Goal: Transaction & Acquisition: Purchase product/service

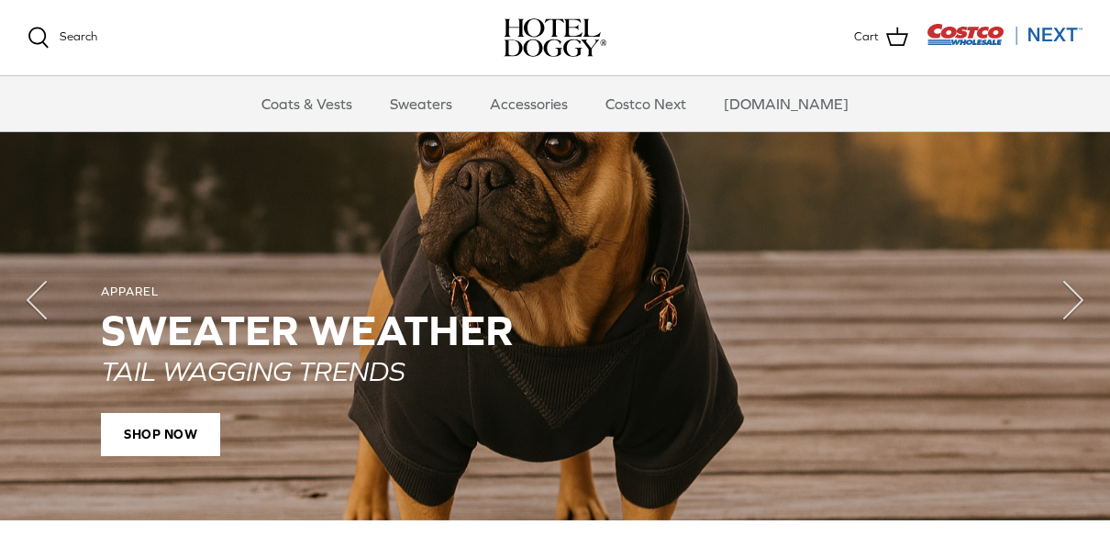
scroll to position [1332, 0]
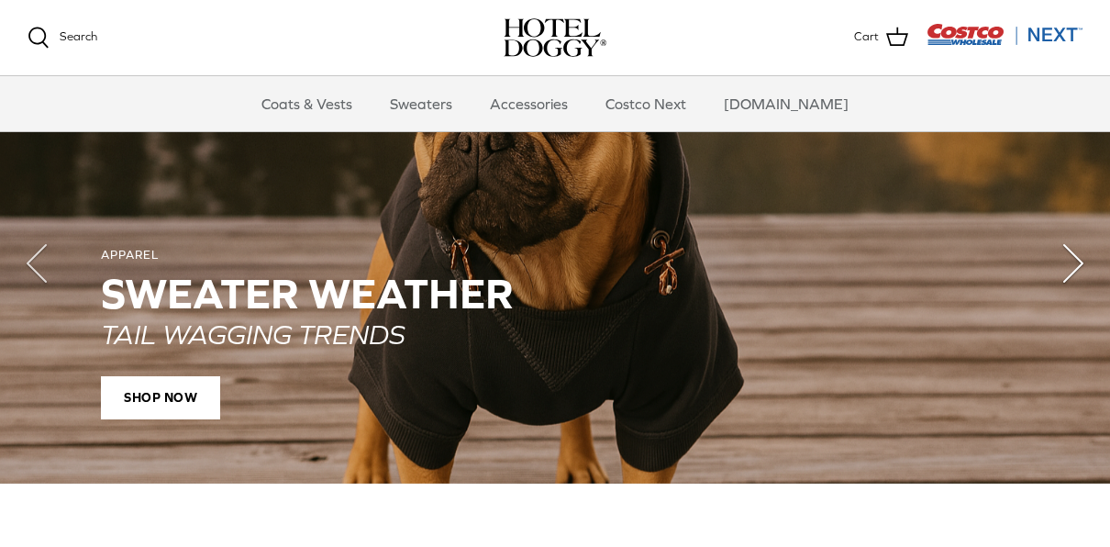
click at [1105, 258] on icon "Right" at bounding box center [1072, 263] width 73 height 73
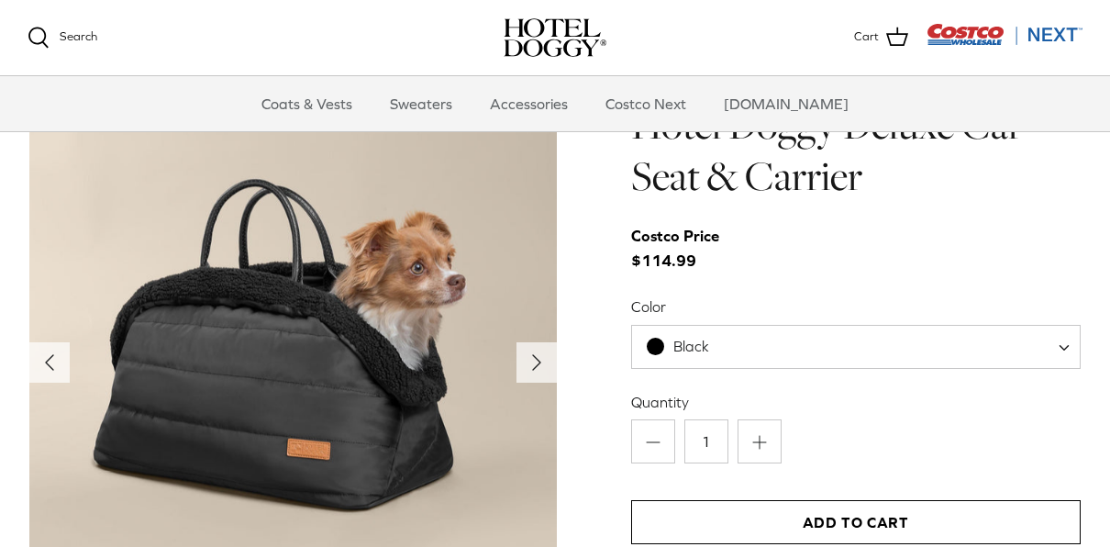
scroll to position [1793, 0]
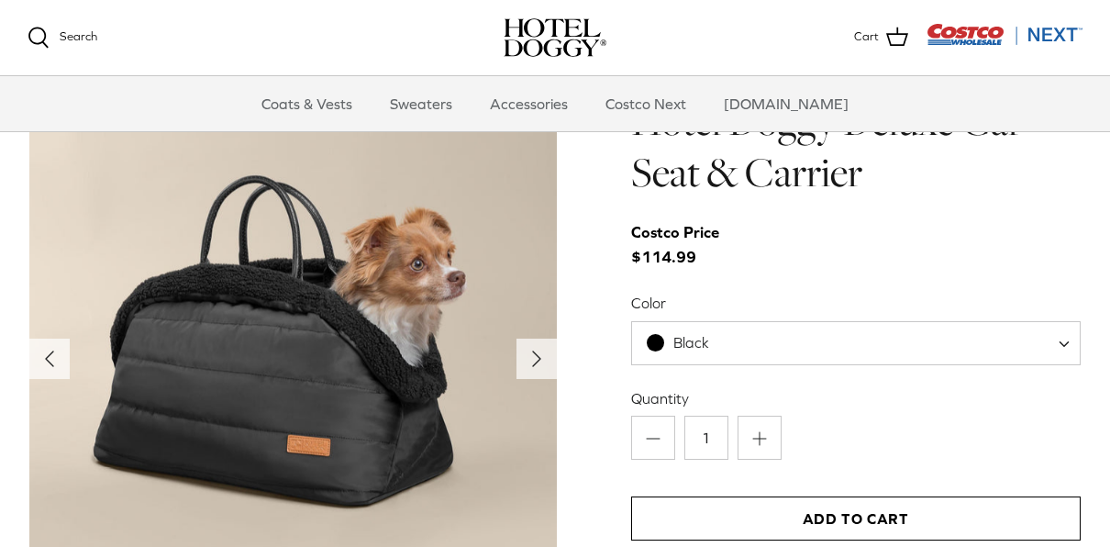
click at [1100, 330] on div "Left Right" at bounding box center [555, 409] width 1110 height 628
drag, startPoint x: 1100, startPoint y: 330, endPoint x: 1110, endPoint y: 206, distance: 124.2
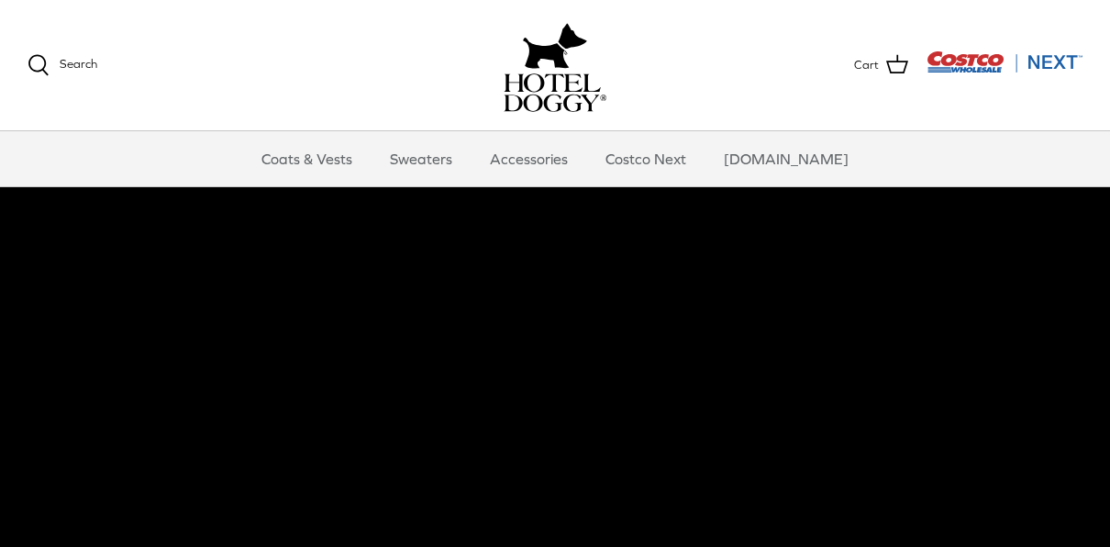
scroll to position [0, 0]
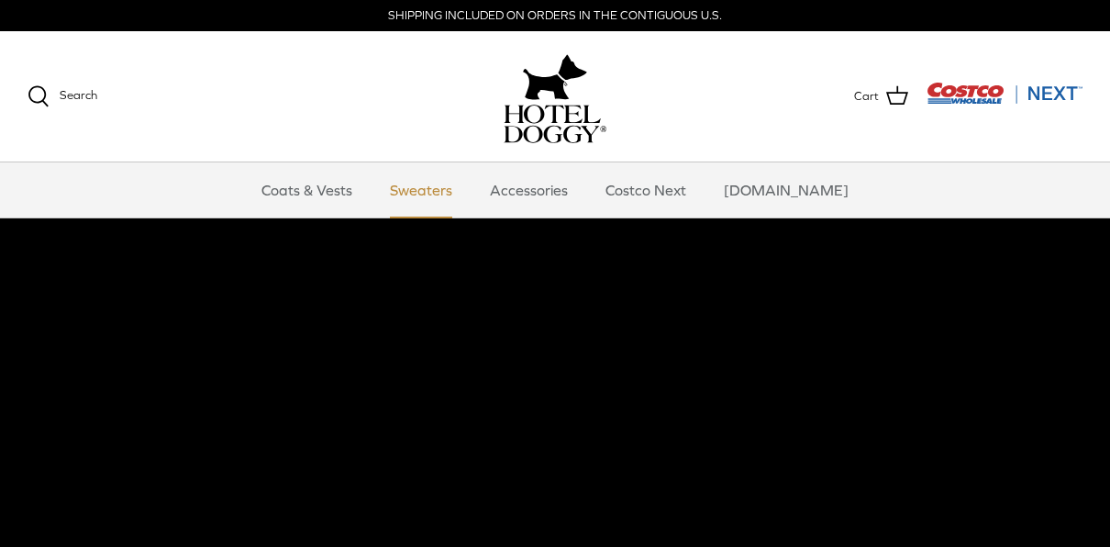
click at [469, 191] on link "Sweaters" at bounding box center [420, 189] width 95 height 55
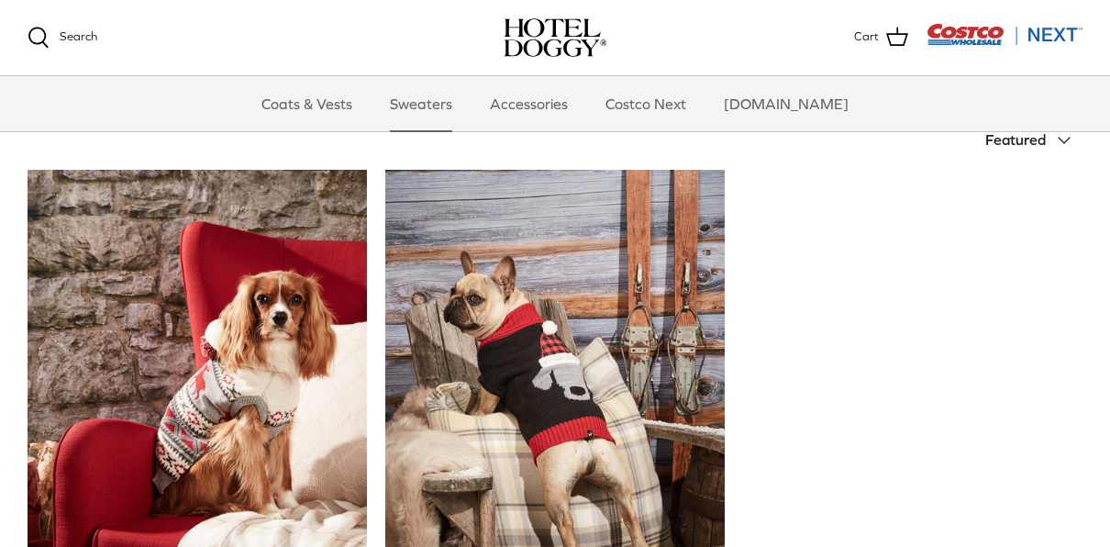
scroll to position [407, 0]
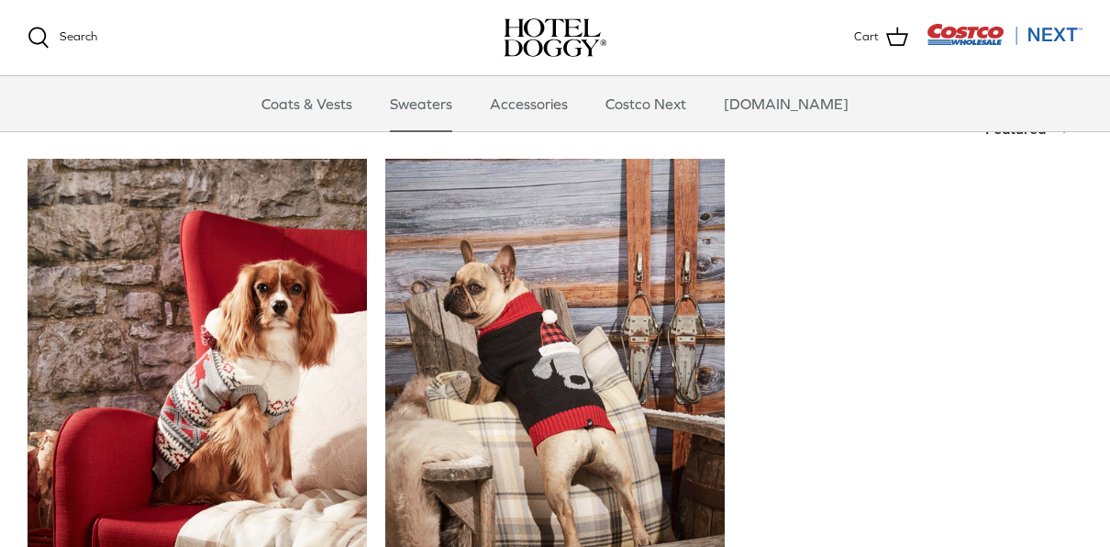
click at [1094, 215] on div "Sort by Featured Down Featured Best selling Alphabetically, A-Z Alphabetically,…" at bounding box center [555, 404] width 1110 height 590
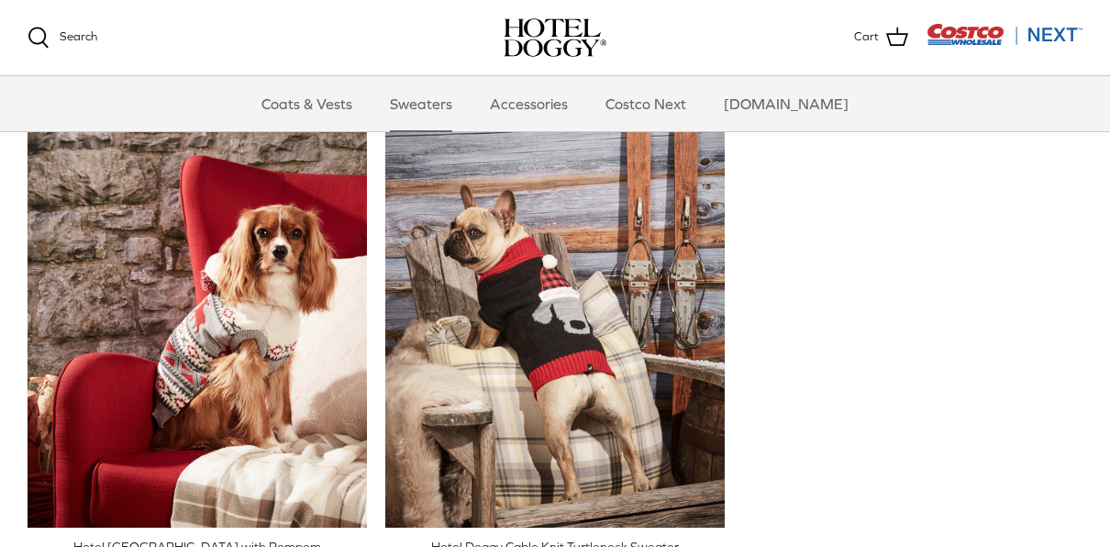
scroll to position [413, 0]
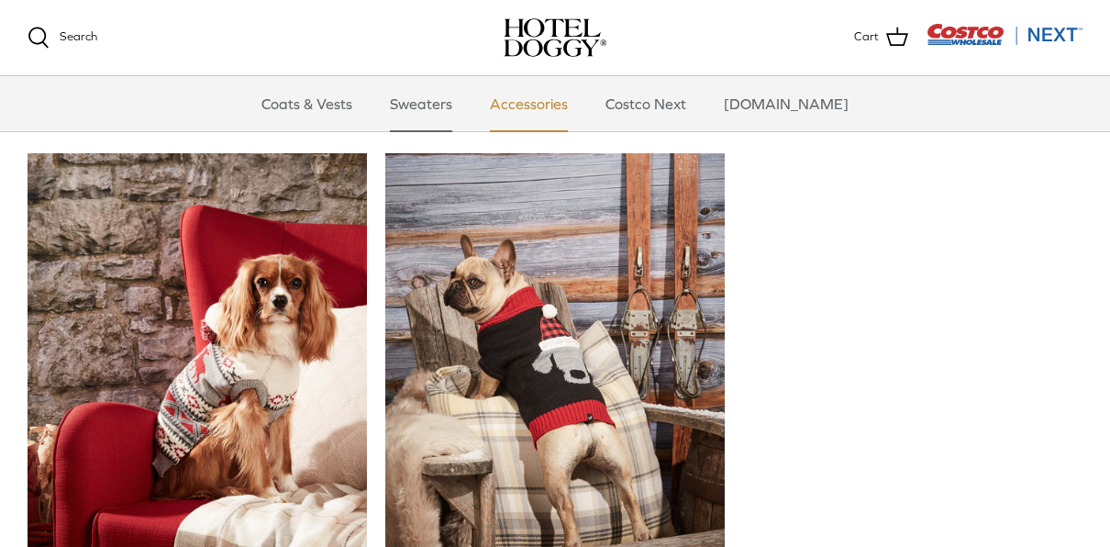
click at [540, 103] on link "Accessories" at bounding box center [528, 103] width 111 height 55
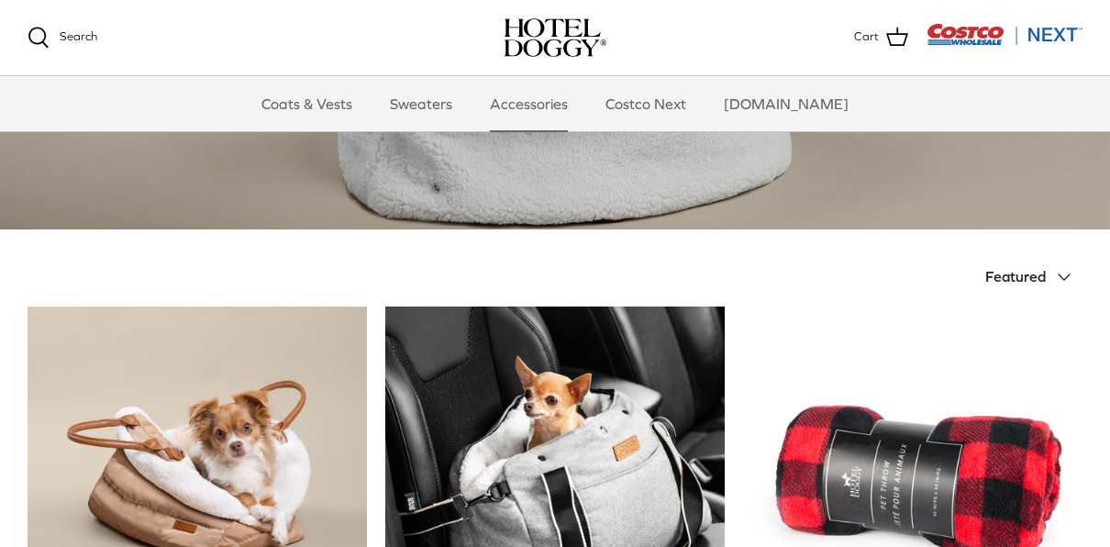
scroll to position [203, 0]
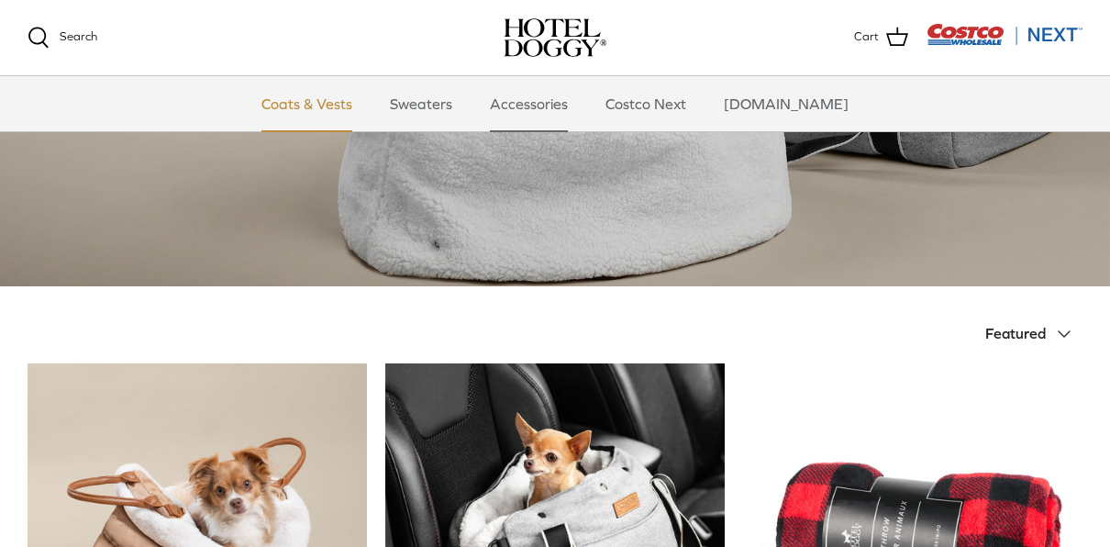
click at [337, 103] on link "Coats & Vests" at bounding box center [307, 103] width 124 height 55
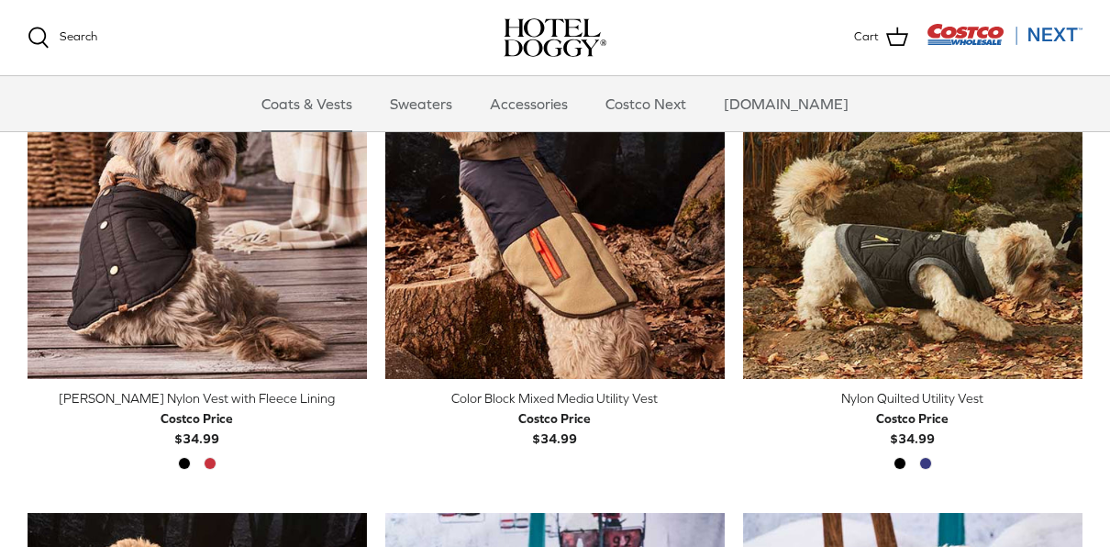
scroll to position [481, 0]
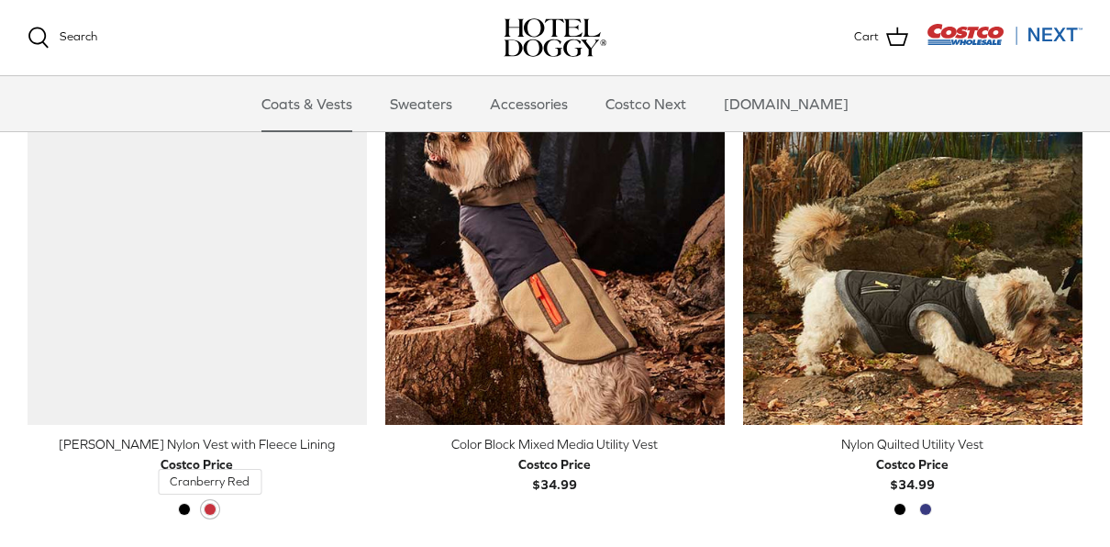
click at [210, 509] on span "Cranberry Red" at bounding box center [210, 509] width 13 height 13
